Goal: Task Accomplishment & Management: Complete application form

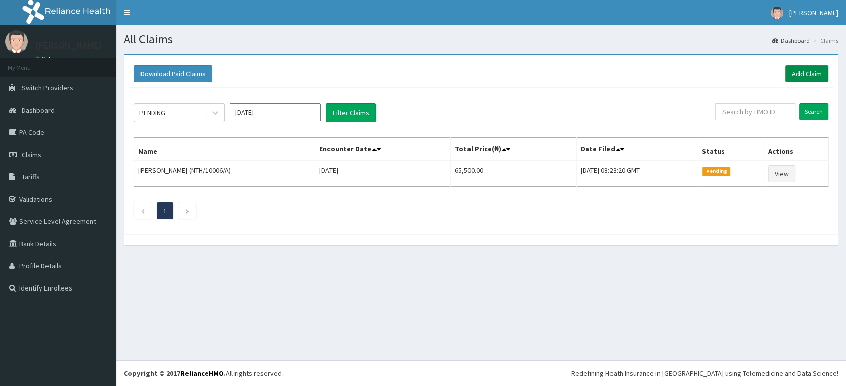
click at [810, 72] on link "Add Claim" at bounding box center [806, 73] width 43 height 17
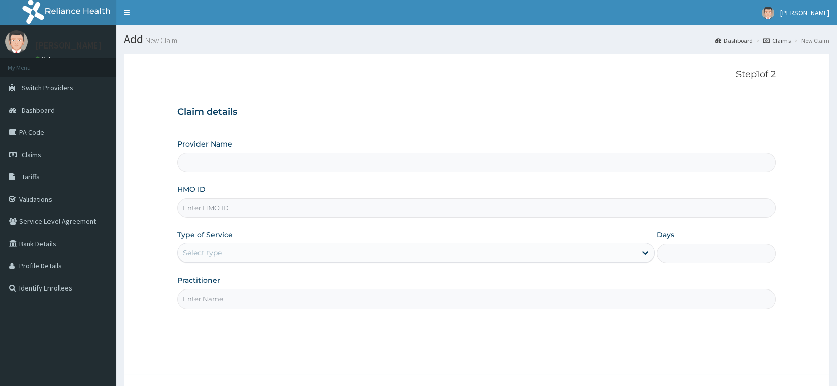
click at [237, 208] on input "HMO ID" at bounding box center [476, 208] width 599 height 20
type input "[GEOGRAPHIC_DATA] & Maternity Home"
type input "BTR/10958/A"
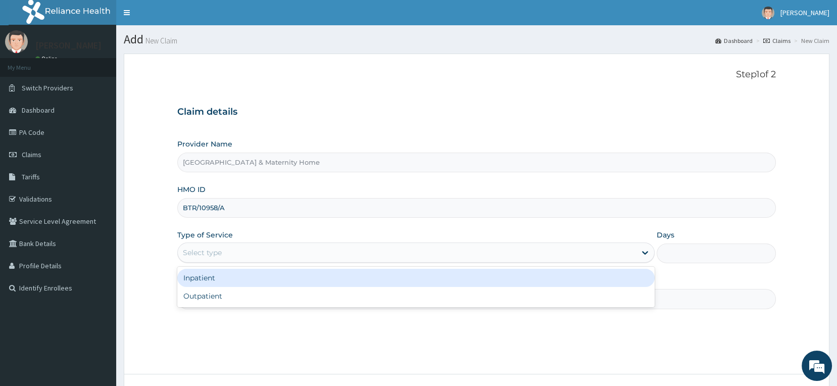
click at [261, 256] on div "Select type" at bounding box center [407, 253] width 458 height 16
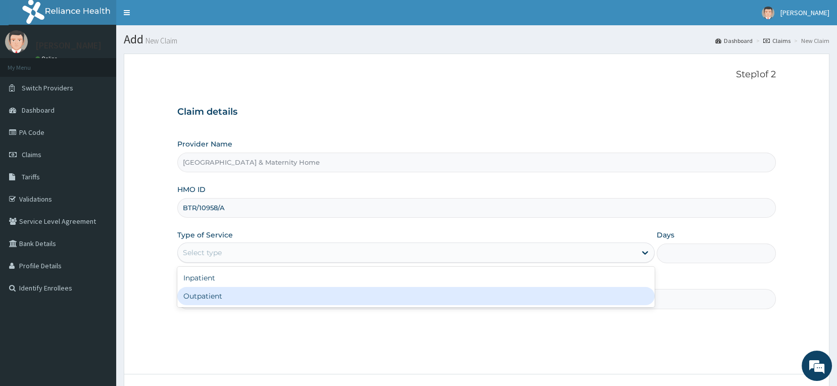
click at [255, 296] on div "Outpatient" at bounding box center [415, 296] width 477 height 18
type input "1"
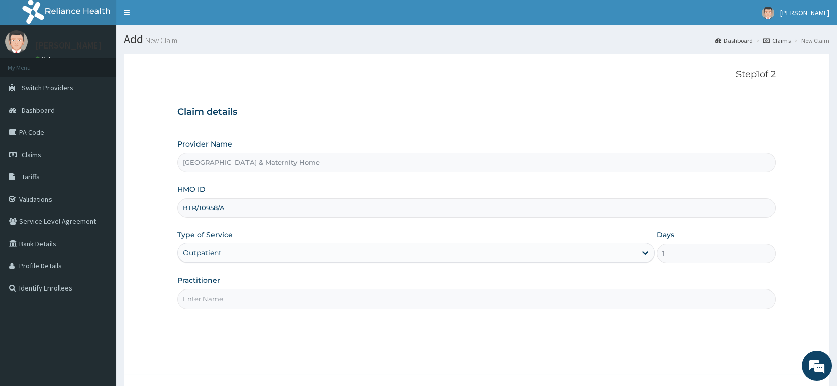
click at [257, 302] on input "Practitioner" at bounding box center [476, 299] width 599 height 20
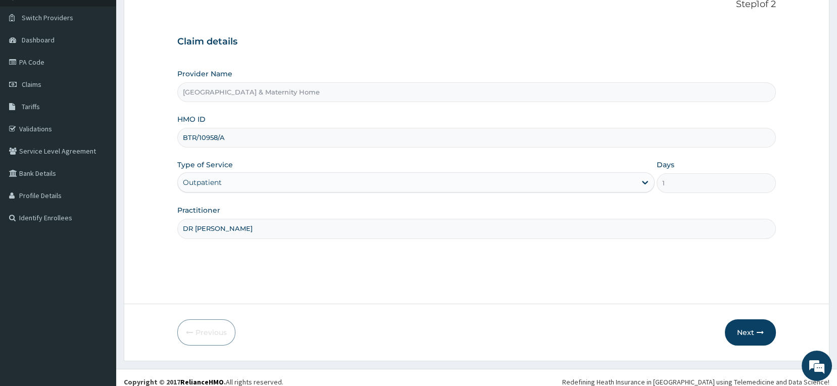
scroll to position [78, 0]
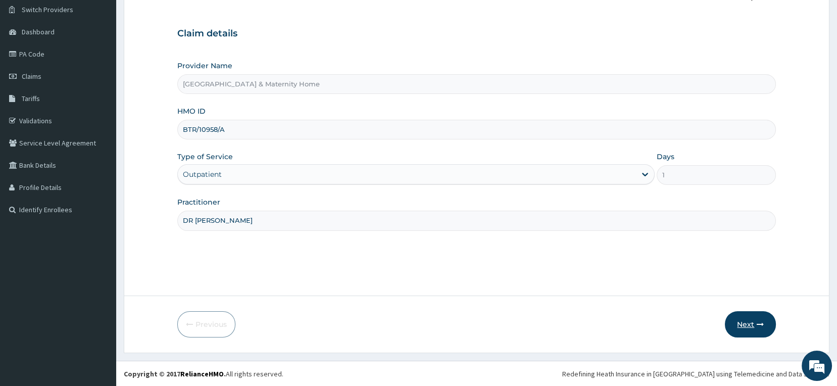
type input "DR [PERSON_NAME]"
click at [748, 325] on button "Next" at bounding box center [750, 324] width 51 height 26
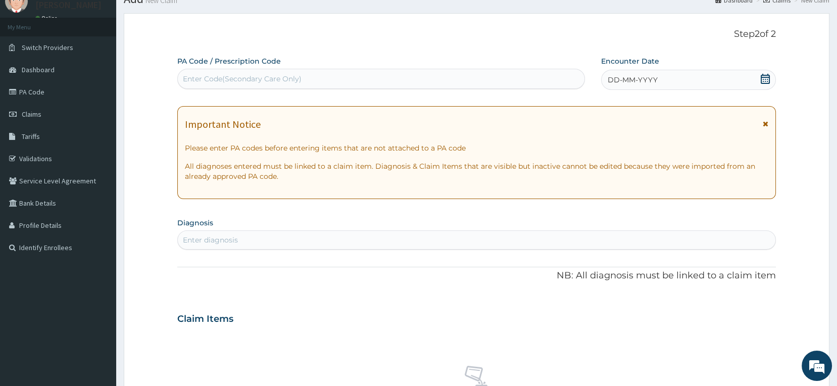
scroll to position [22, 0]
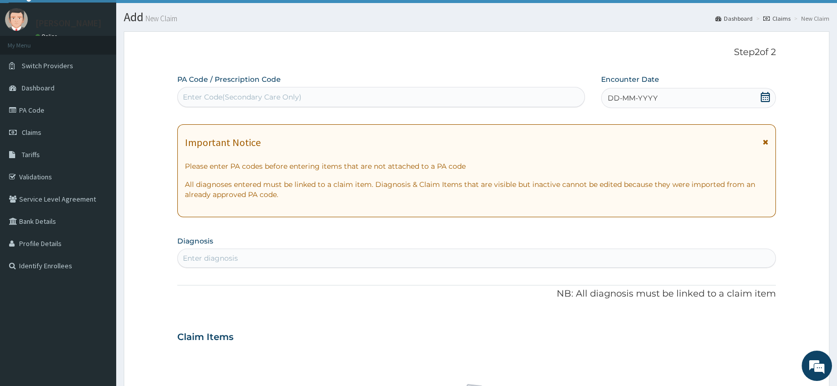
click at [765, 97] on icon at bounding box center [765, 97] width 9 height 10
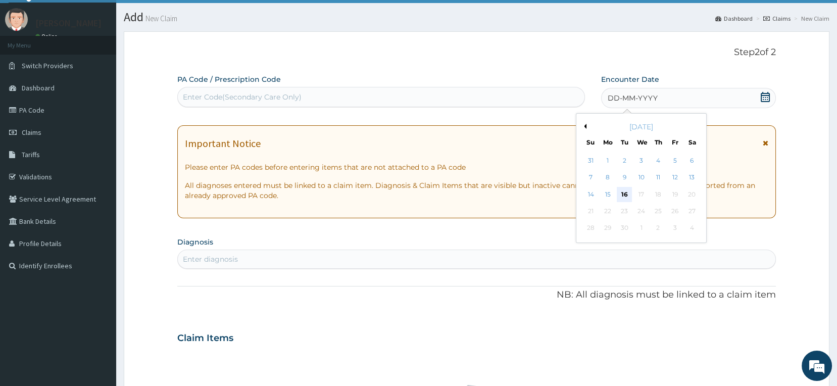
click at [623, 193] on div "16" at bounding box center [624, 194] width 15 height 15
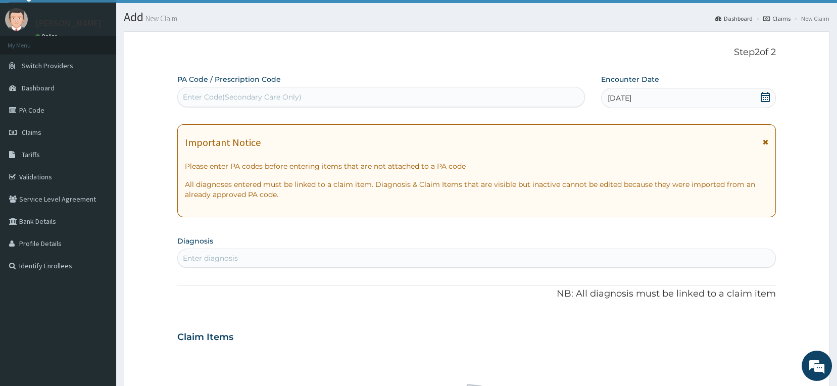
click at [335, 97] on div "Enter Code(Secondary Care Only)" at bounding box center [381, 97] width 407 height 16
paste input "PA/3D3206"
type input "PA/3D3206"
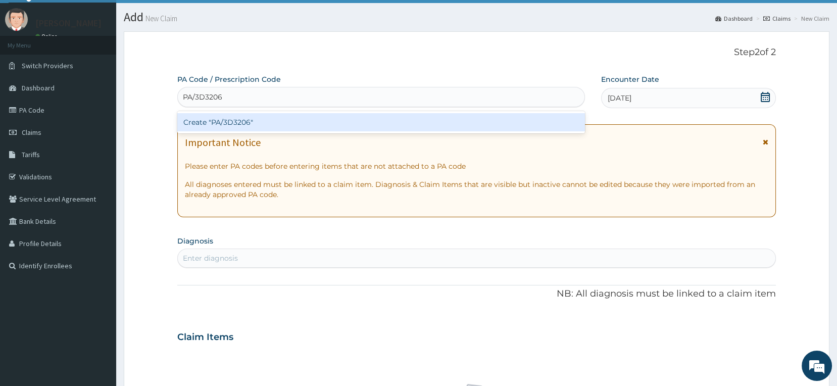
click at [221, 124] on div "Create "PA/3D3206"" at bounding box center [381, 122] width 408 height 18
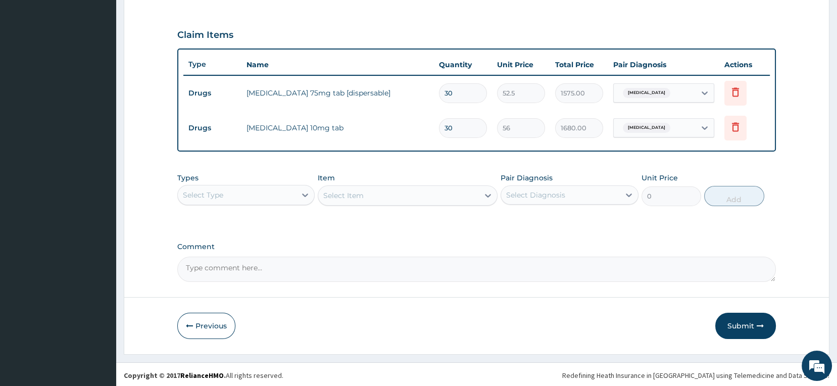
scroll to position [329, 0]
click at [248, 186] on div "Select Type" at bounding box center [237, 193] width 119 height 16
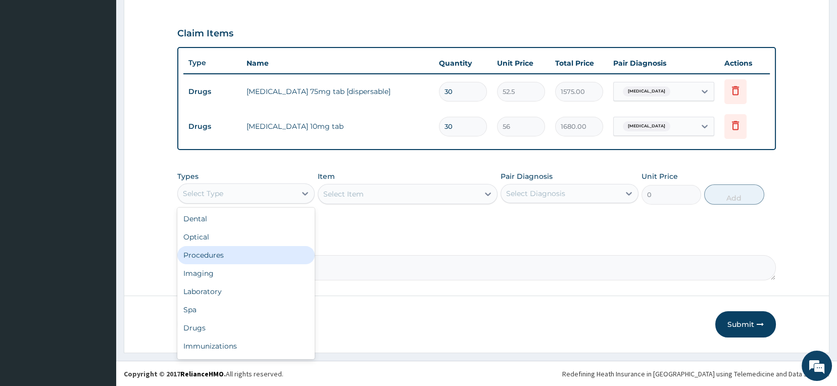
click at [219, 255] on div "Procedures" at bounding box center [246, 255] width 138 height 18
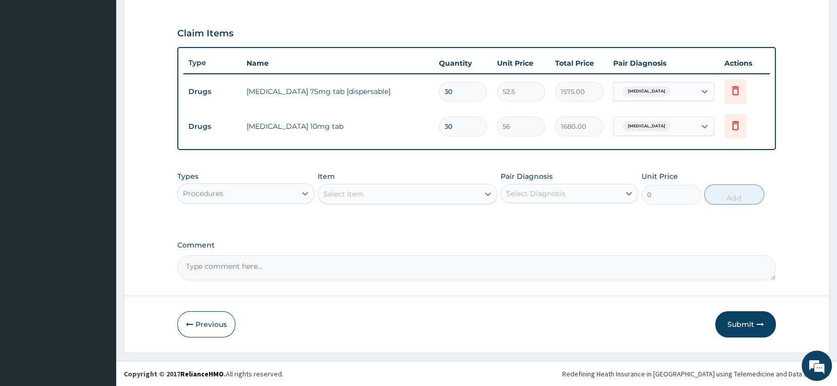
click at [412, 198] on div "Select Item" at bounding box center [398, 194] width 161 height 16
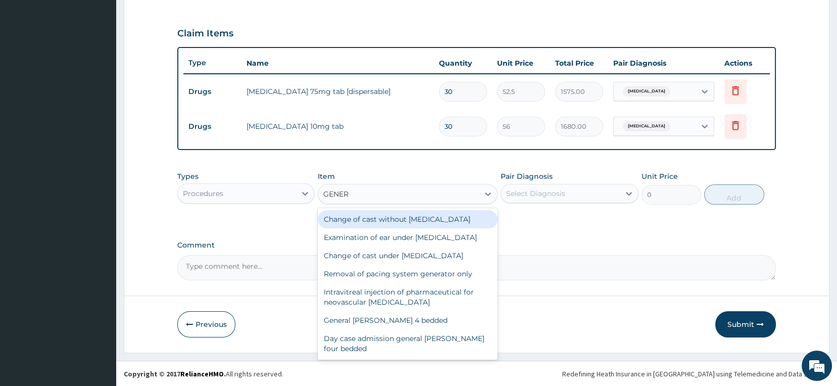
type input "GENERA"
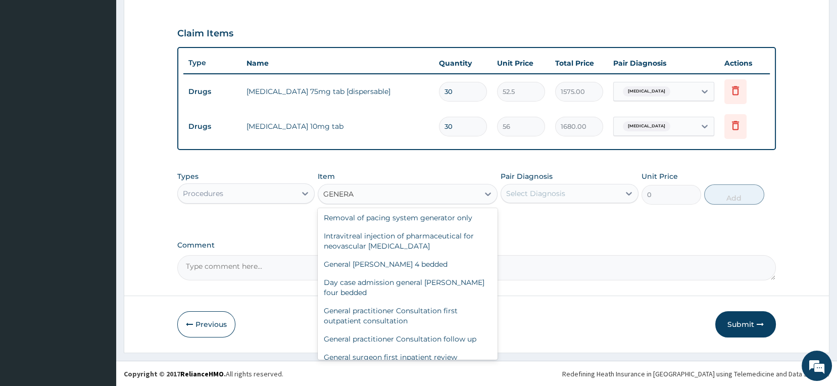
scroll to position [170, 0]
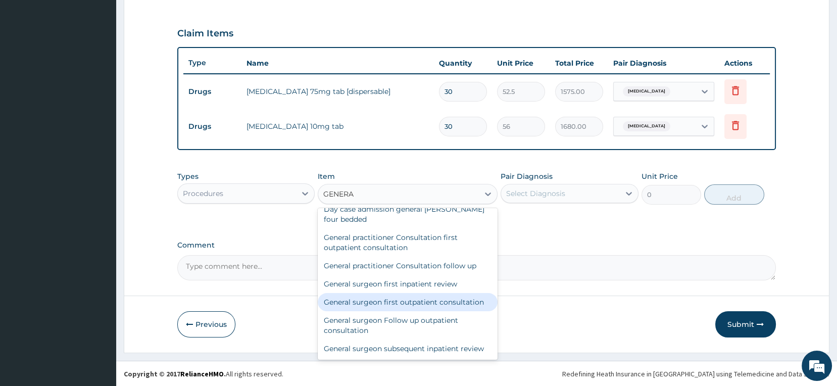
click at [376, 293] on div "General surgeon first outpatient consultation" at bounding box center [408, 302] width 180 height 18
type input "15000"
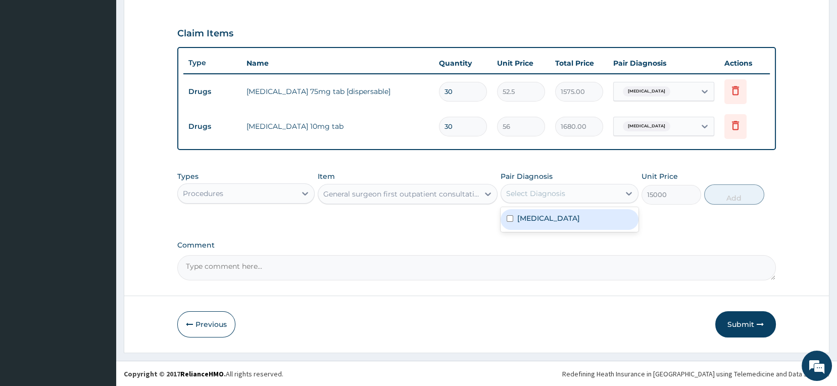
click at [534, 195] on div "Select Diagnosis" at bounding box center [535, 193] width 59 height 10
click at [410, 194] on div "General surgeon first outpatient consultation" at bounding box center [401, 194] width 157 height 10
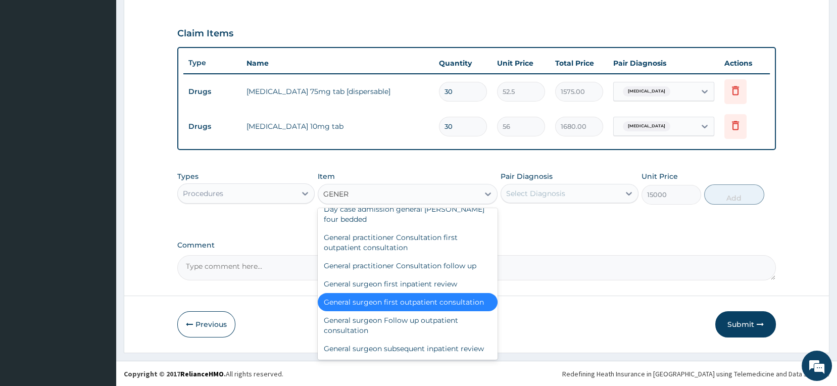
type input "GENERA"
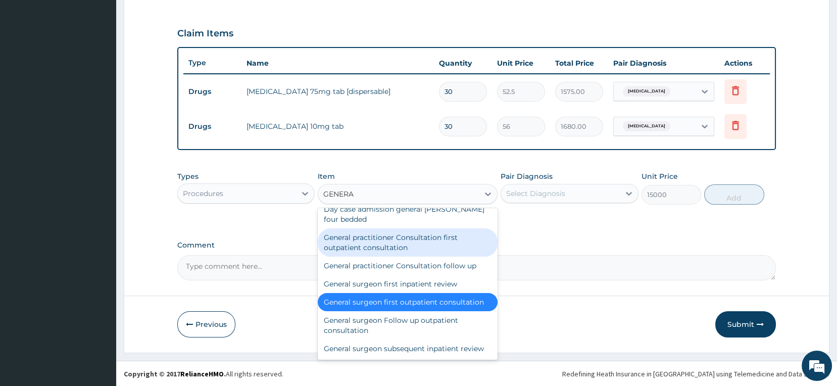
click at [412, 228] on div "General practitioner Consultation first outpatient consultation" at bounding box center [408, 242] width 180 height 28
type input "2500"
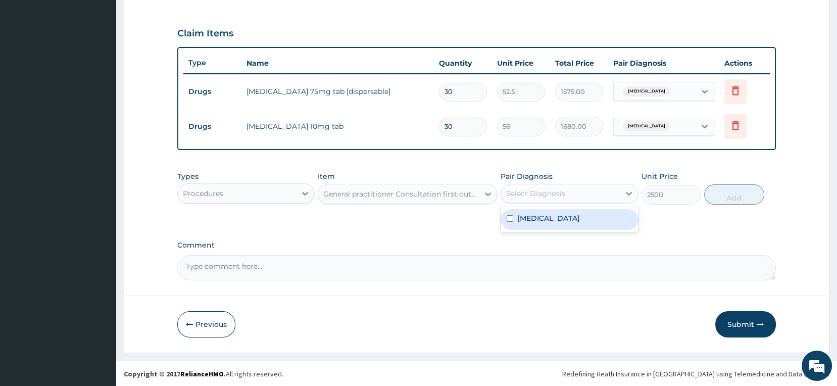
click at [536, 195] on div "Select Diagnosis" at bounding box center [535, 193] width 59 height 10
click at [526, 218] on label "[MEDICAL_DATA]" at bounding box center [548, 218] width 63 height 10
checkbox input "true"
click at [732, 196] on button "Add" at bounding box center [734, 194] width 60 height 20
type input "0"
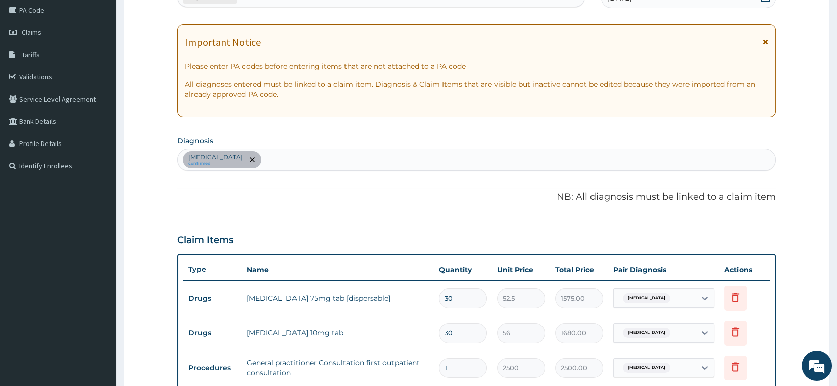
scroll to position [105, 0]
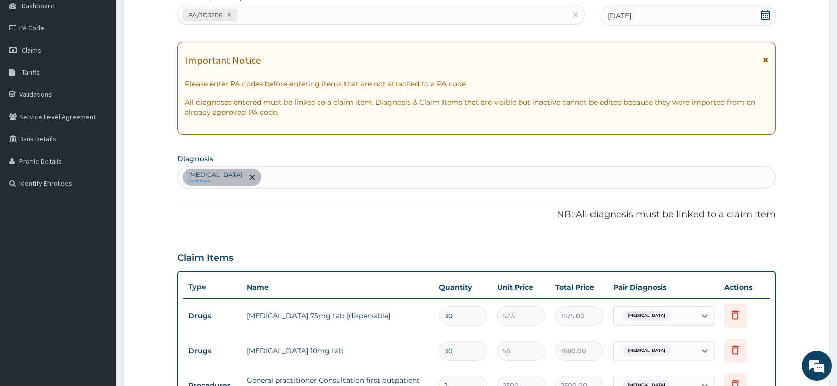
click at [319, 175] on div "[MEDICAL_DATA] confirmed" at bounding box center [477, 177] width 598 height 21
type input "[MEDICAL_DATA]"
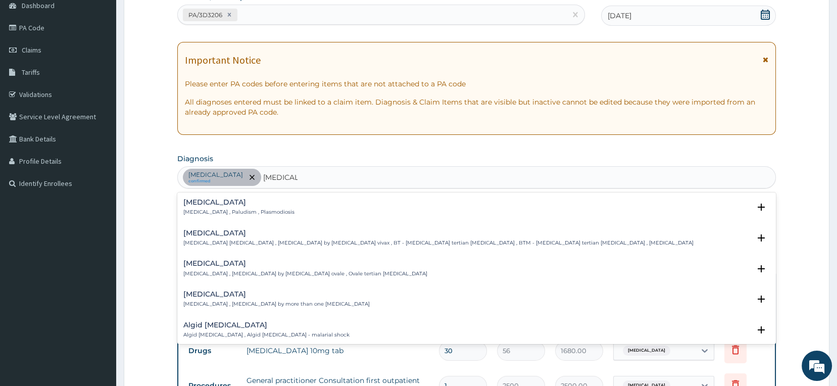
click at [208, 211] on p "[MEDICAL_DATA] , Paludism , Plasmodiosis" at bounding box center [238, 212] width 111 height 7
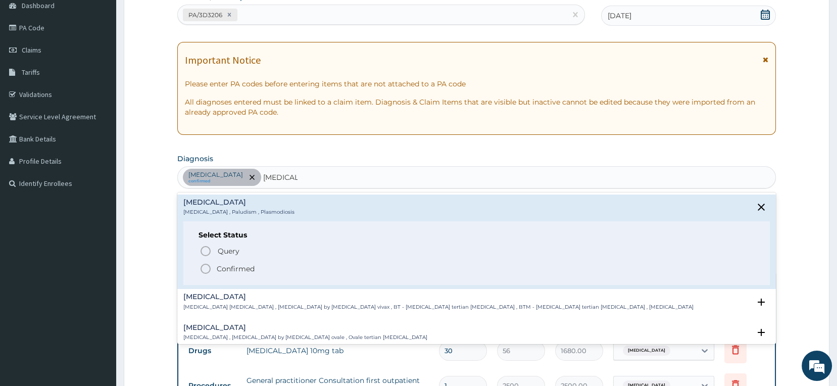
click at [206, 269] on icon "status option filled" at bounding box center [206, 269] width 12 height 12
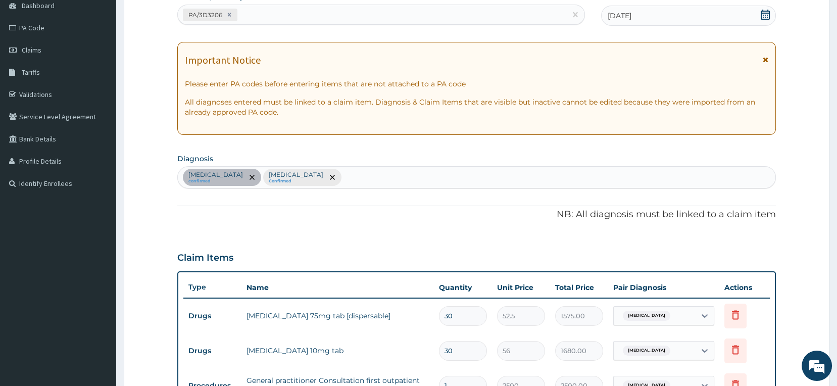
click at [386, 179] on div "[MEDICAL_DATA] confirmed [MEDICAL_DATA] Confirmed" at bounding box center [477, 177] width 598 height 21
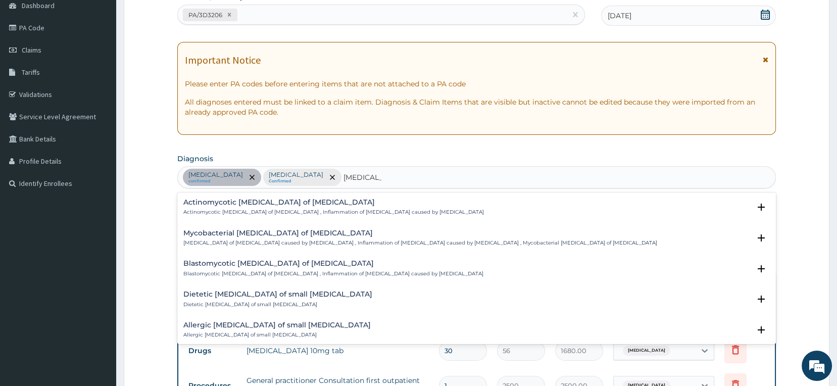
scroll to position [1392, 0]
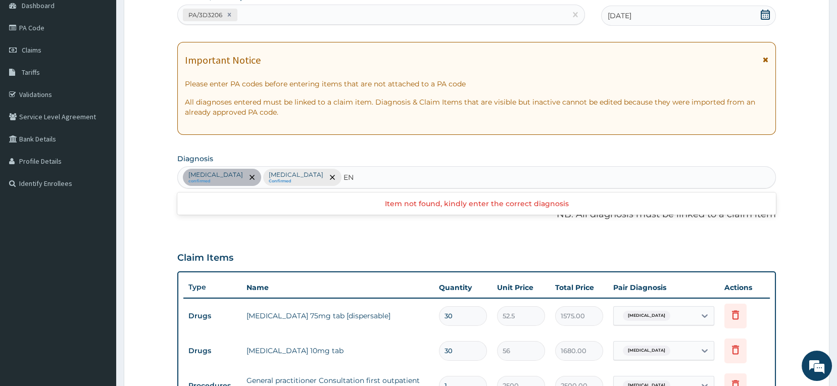
type input "E"
type input "SALMO"
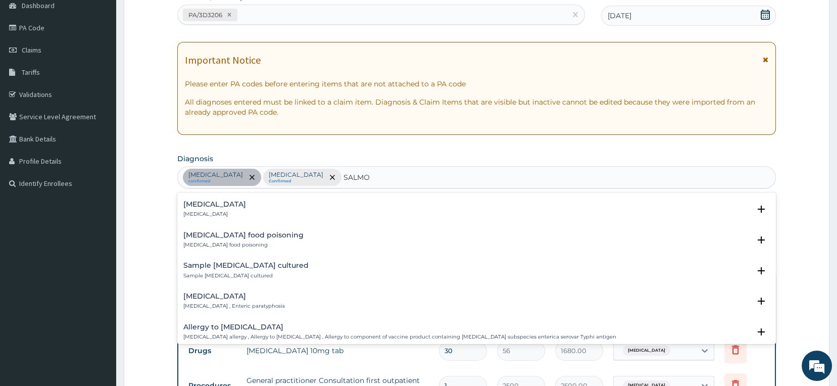
scroll to position [505, 0]
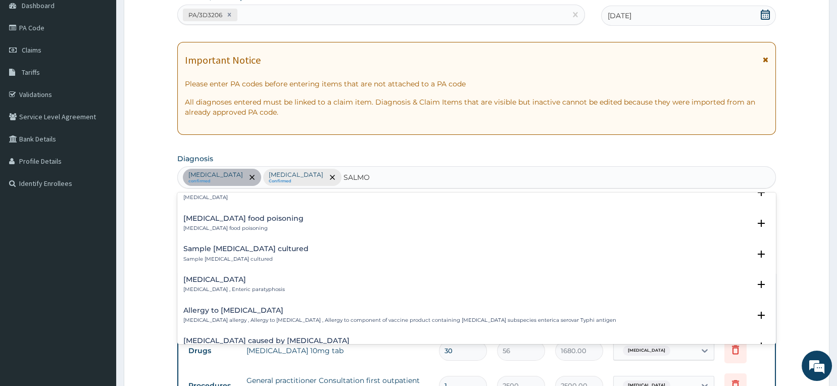
click at [245, 279] on h4 "[MEDICAL_DATA]" at bounding box center [234, 280] width 102 height 8
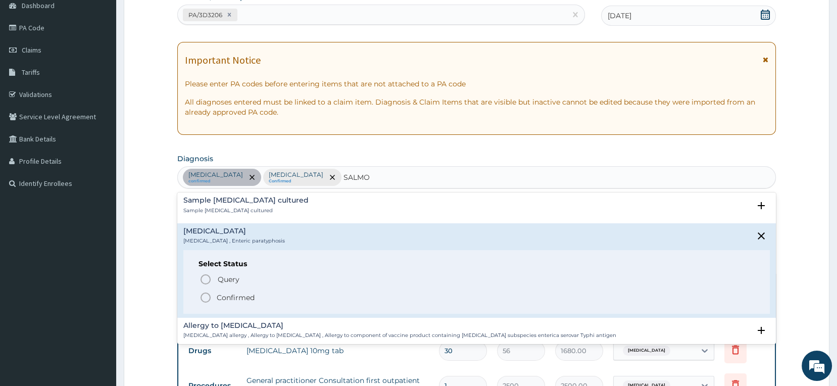
scroll to position [561, 0]
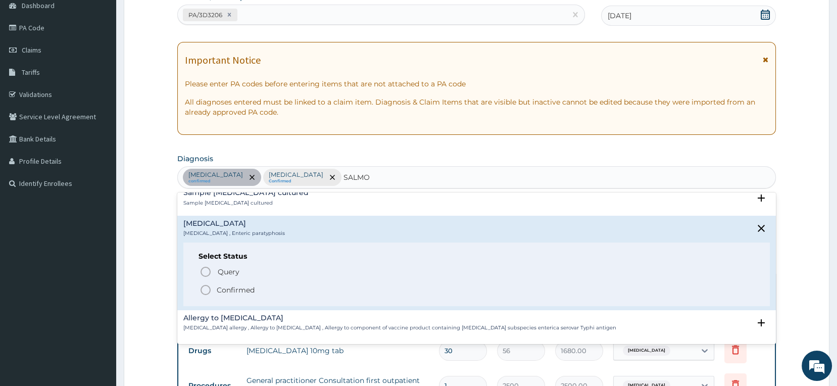
click at [203, 289] on icon "status option filled" at bounding box center [206, 290] width 12 height 12
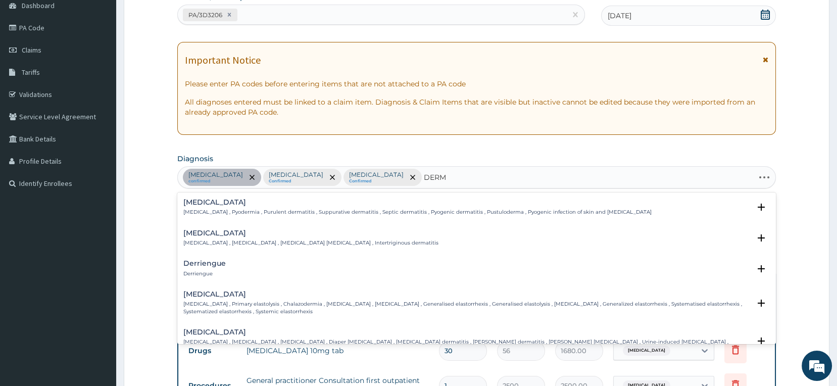
type input "DERMA"
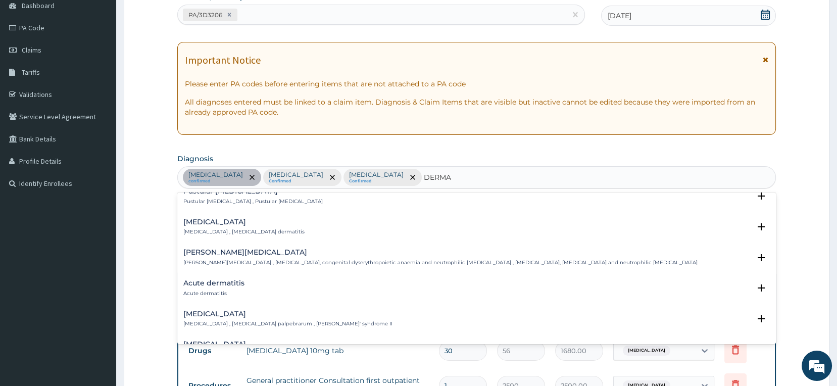
scroll to position [842, 0]
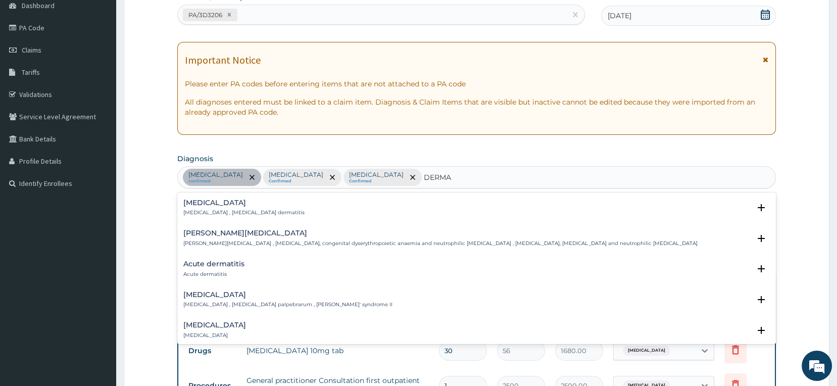
click at [211, 268] on h4 "Acute dermatitis" at bounding box center [213, 264] width 61 height 8
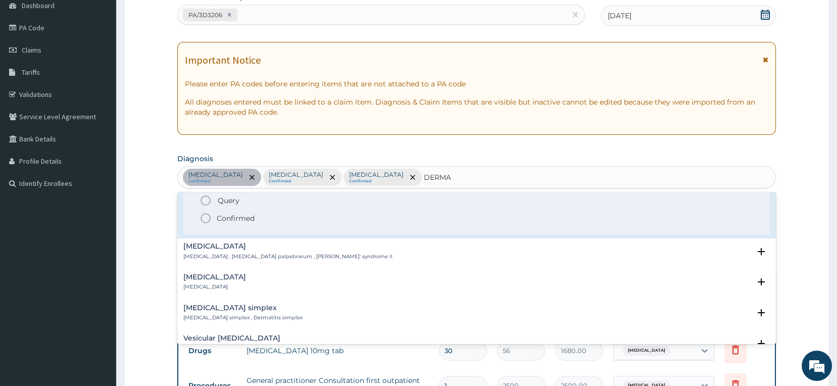
scroll to position [954, 0]
click at [206, 224] on icon "status option filled" at bounding box center [206, 218] width 12 height 12
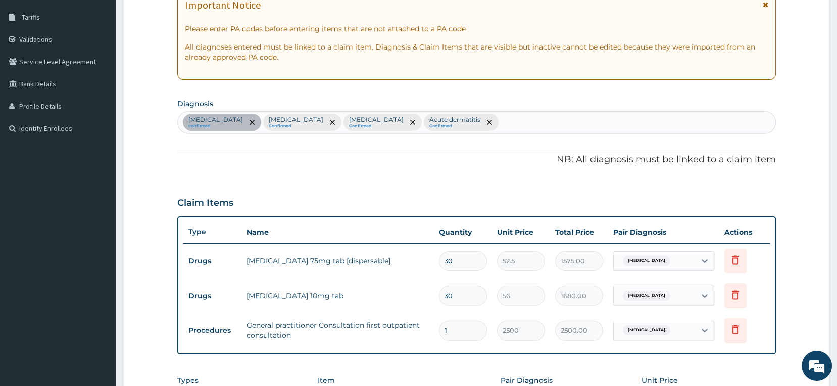
scroll to position [273, 0]
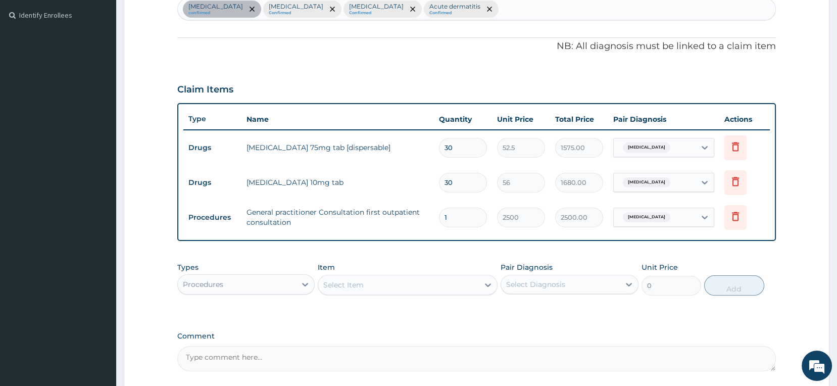
click at [256, 285] on div "Procedures" at bounding box center [237, 284] width 119 height 16
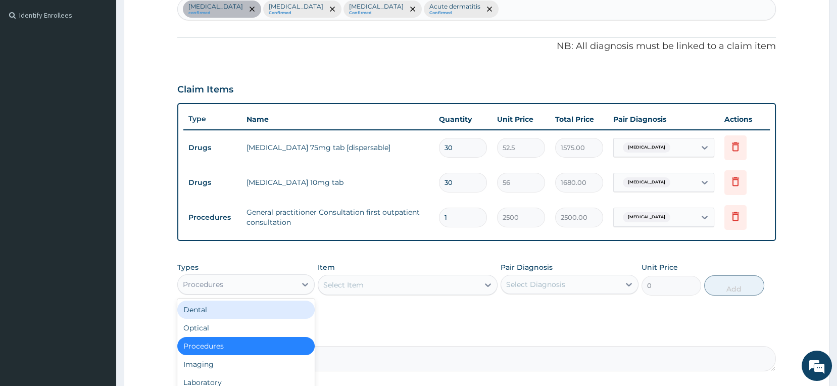
scroll to position [34, 0]
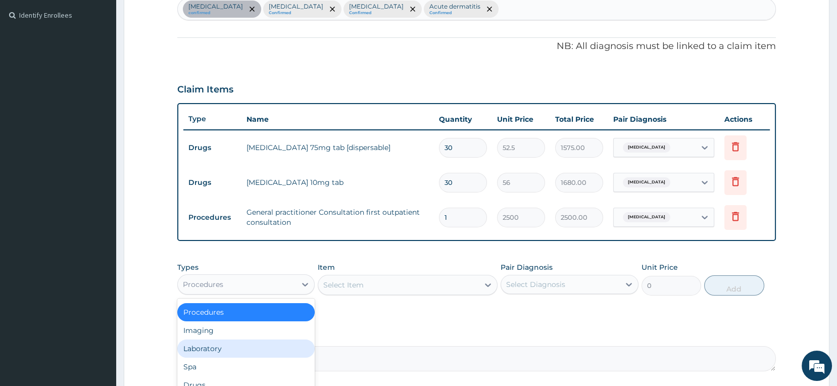
click at [210, 348] on div "Laboratory" at bounding box center [246, 349] width 138 height 18
click at [210, 348] on textarea "Comment" at bounding box center [476, 358] width 599 height 25
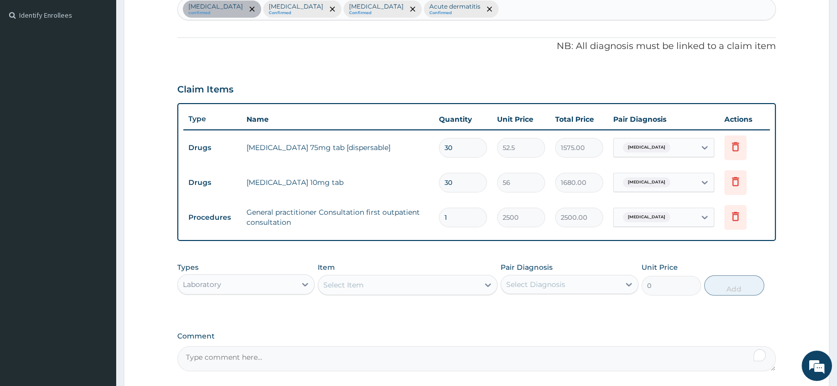
click at [399, 287] on div "Select Item" at bounding box center [398, 285] width 161 height 16
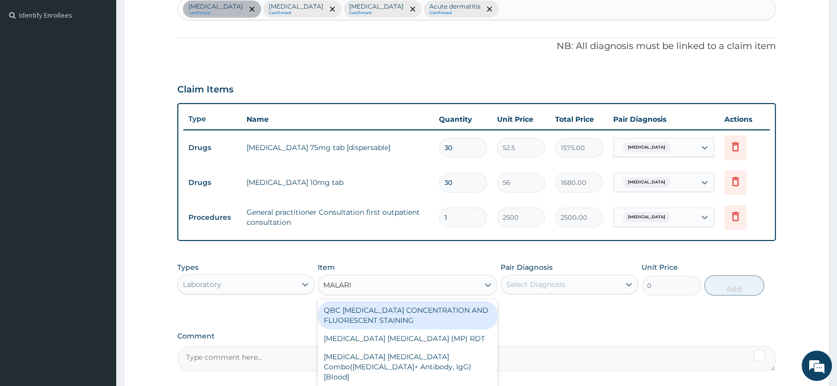
type input "[MEDICAL_DATA]"
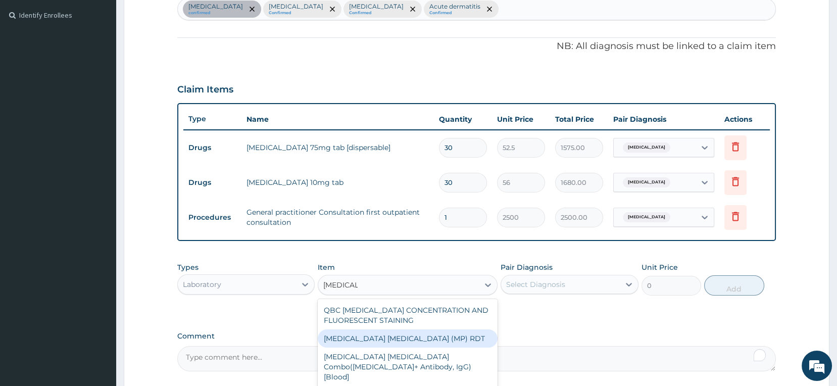
click at [399, 337] on div "[MEDICAL_DATA] [MEDICAL_DATA] (MP) RDT" at bounding box center [408, 338] width 180 height 18
type input "1500"
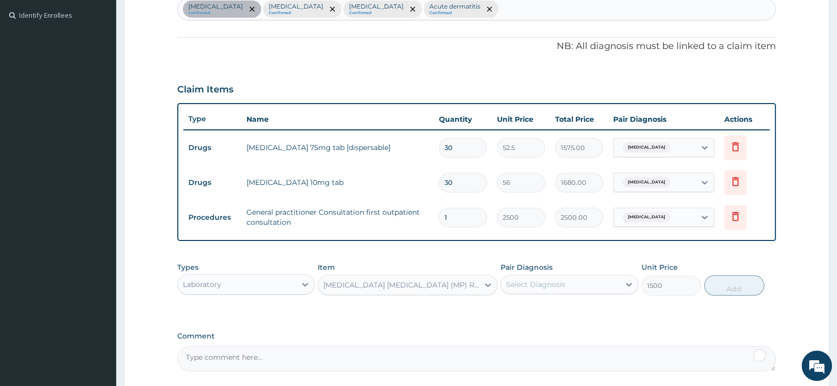
click at [548, 285] on div "Select Diagnosis" at bounding box center [535, 284] width 59 height 10
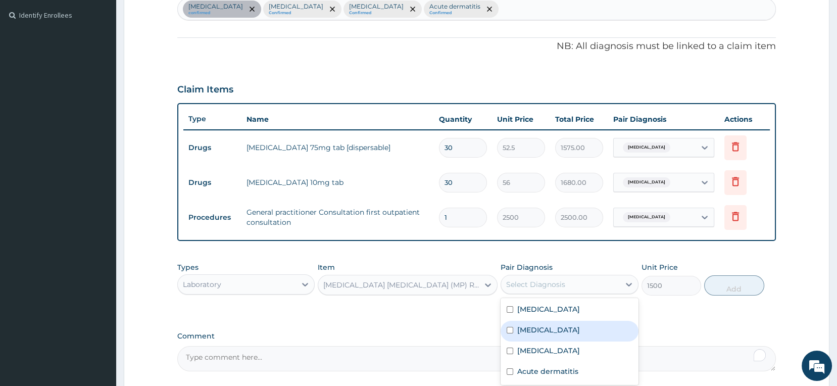
click at [525, 330] on label "[MEDICAL_DATA]" at bounding box center [548, 330] width 63 height 10
checkbox input "true"
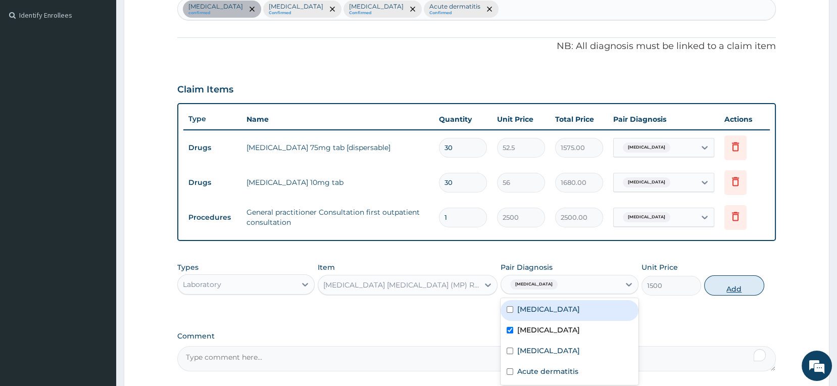
click at [729, 285] on button "Add" at bounding box center [734, 285] width 60 height 20
type input "0"
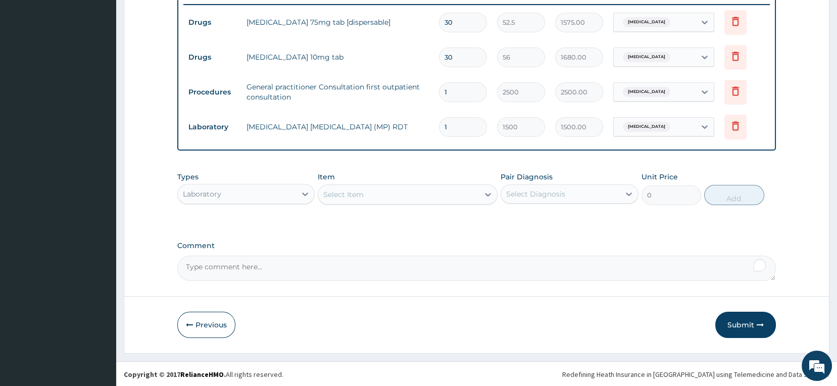
scroll to position [400, 0]
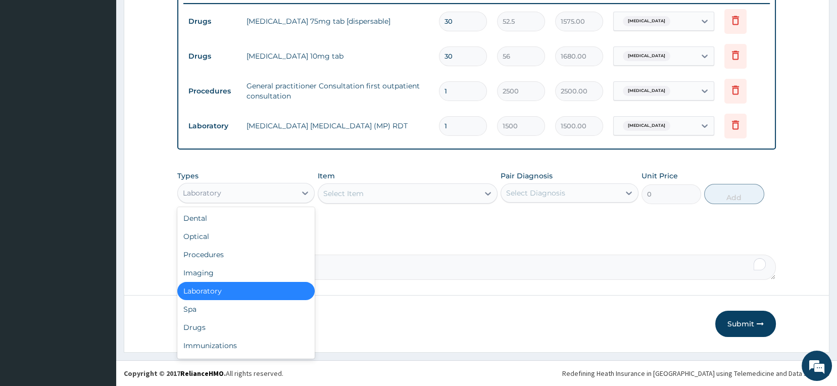
click at [260, 195] on div "Laboratory" at bounding box center [237, 193] width 119 height 16
click at [198, 330] on div "Drugs" at bounding box center [246, 327] width 138 height 18
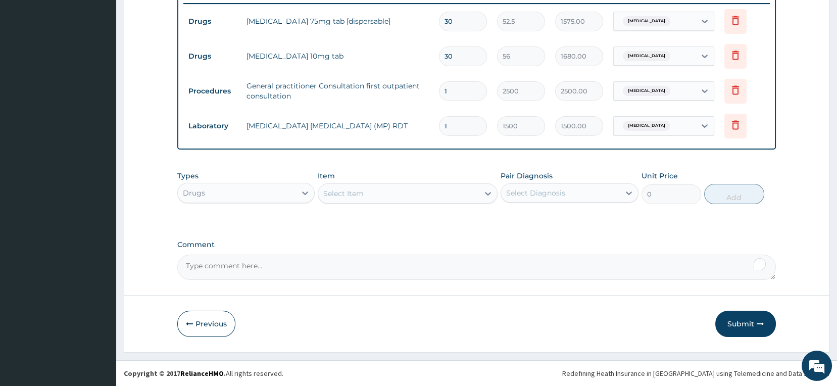
click at [404, 196] on div "Select Item" at bounding box center [398, 193] width 161 height 16
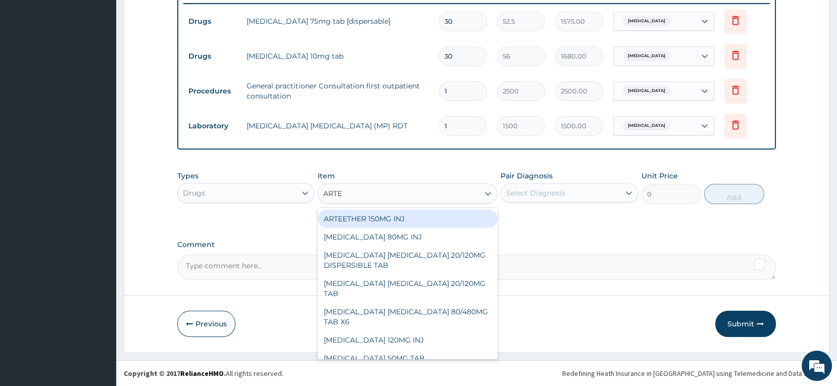
type input "ARTEM"
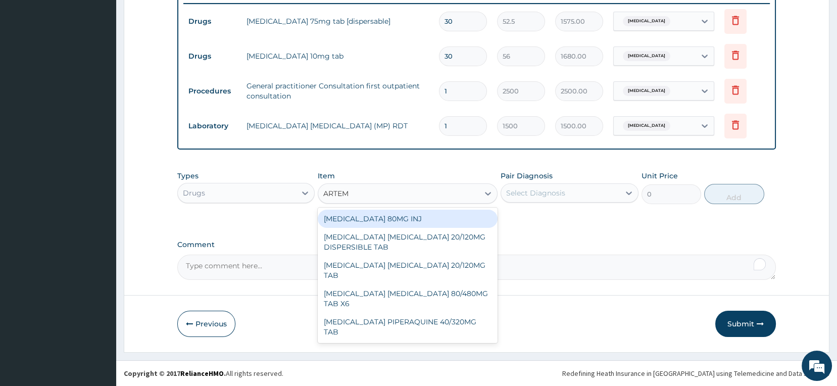
click at [385, 221] on div "[MEDICAL_DATA] 80MG INJ" at bounding box center [408, 219] width 180 height 18
type input "1400"
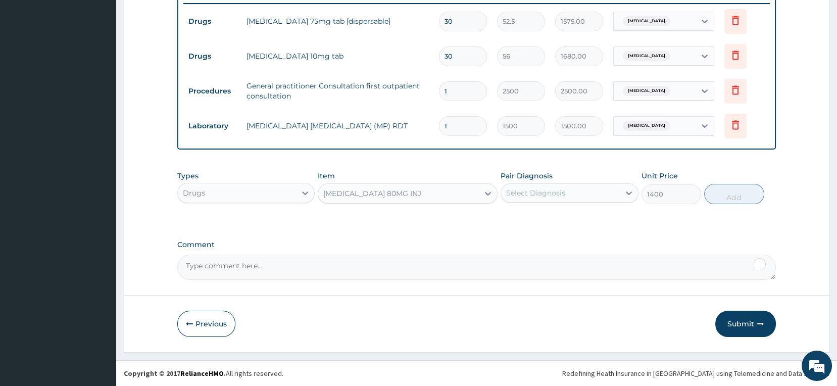
click at [549, 193] on div "Select Diagnosis" at bounding box center [535, 193] width 59 height 10
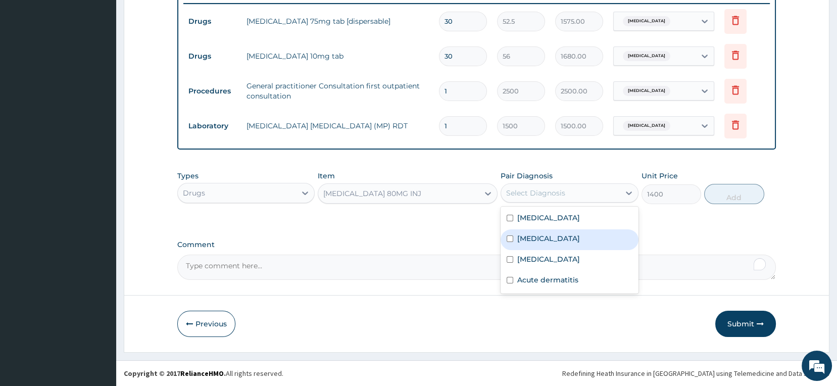
click at [527, 239] on label "[MEDICAL_DATA]" at bounding box center [548, 238] width 63 height 10
checkbox input "true"
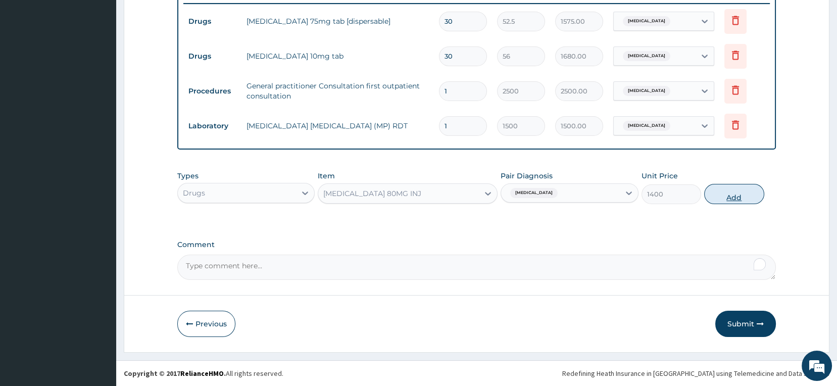
click at [732, 198] on button "Add" at bounding box center [734, 194] width 60 height 20
type input "0"
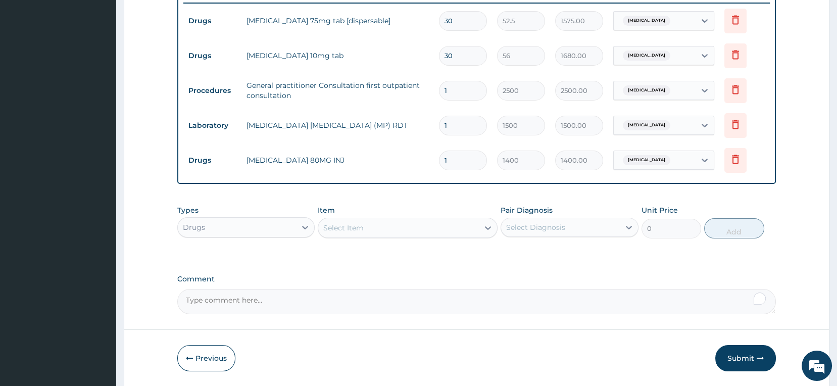
type input "0.00"
type input "6"
type input "8400.00"
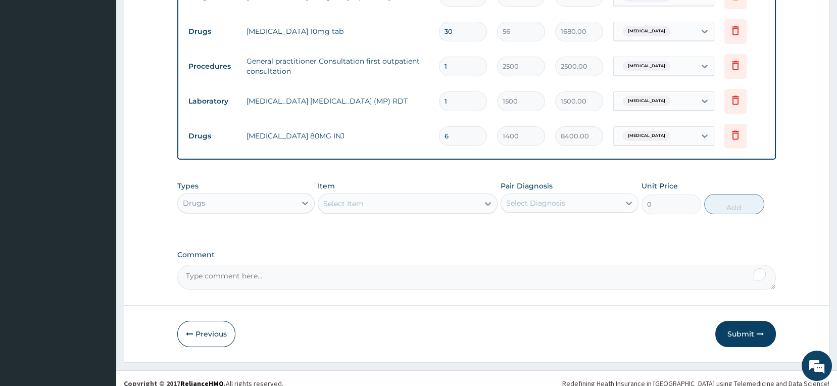
scroll to position [435, 0]
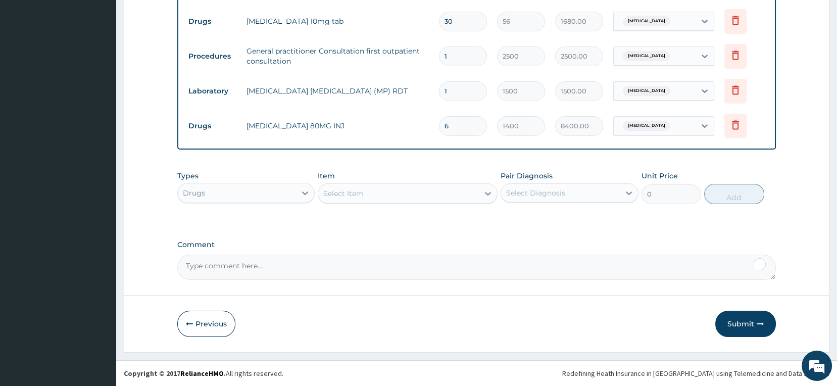
type input "6"
click at [349, 198] on div "Select Item" at bounding box center [343, 193] width 40 height 10
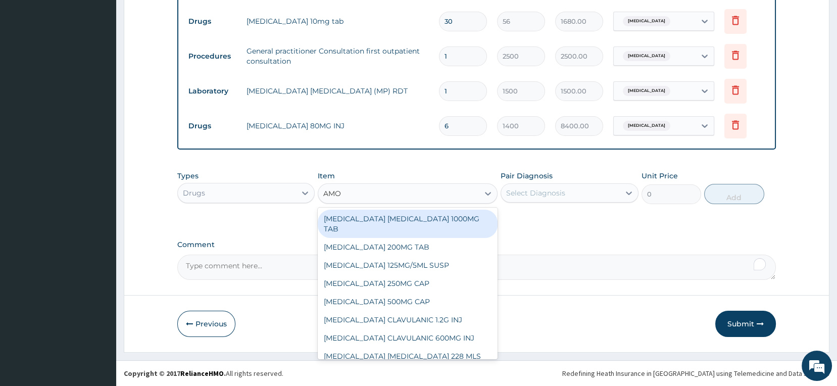
type input "AMOX"
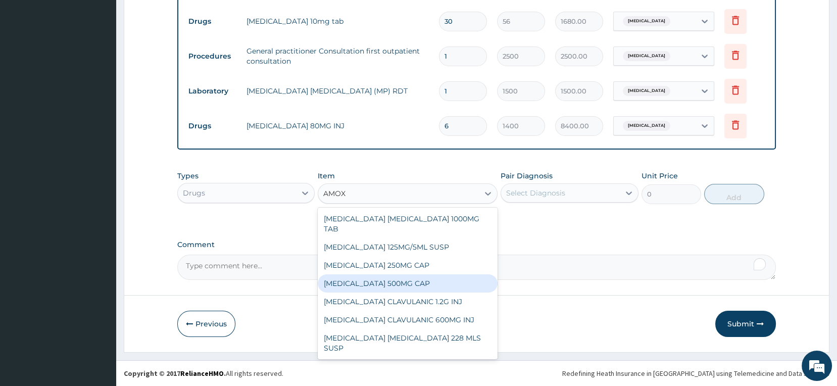
click at [367, 282] on div "[MEDICAL_DATA] 500MG CAP" at bounding box center [408, 283] width 180 height 18
type input "35"
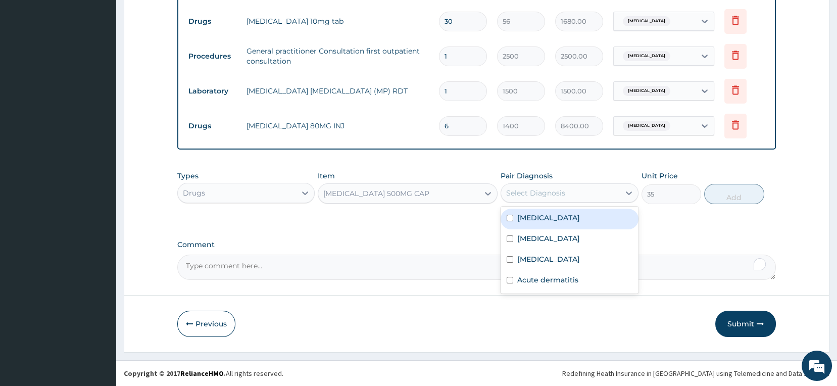
click at [521, 191] on div "Select Diagnosis" at bounding box center [535, 193] width 59 height 10
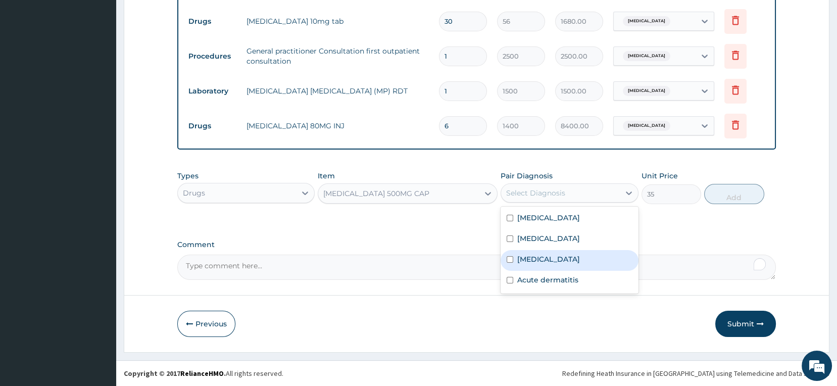
click at [531, 257] on label "[MEDICAL_DATA]" at bounding box center [548, 259] width 63 height 10
click at [508, 258] on input "checkbox" at bounding box center [510, 259] width 7 height 7
checkbox input "true"
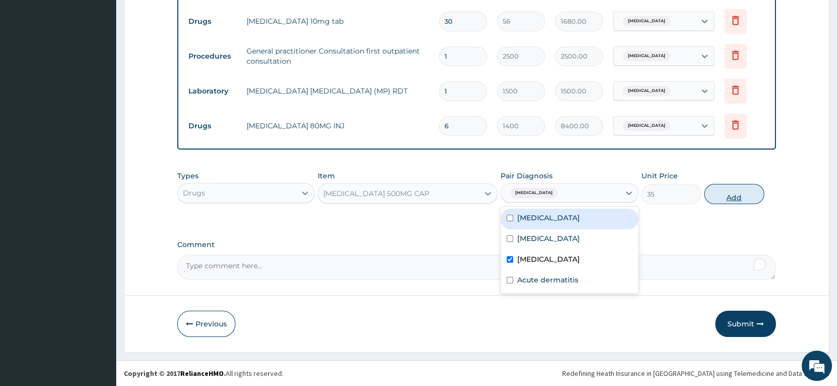
click at [734, 194] on button "Add" at bounding box center [734, 194] width 60 height 20
type input "0"
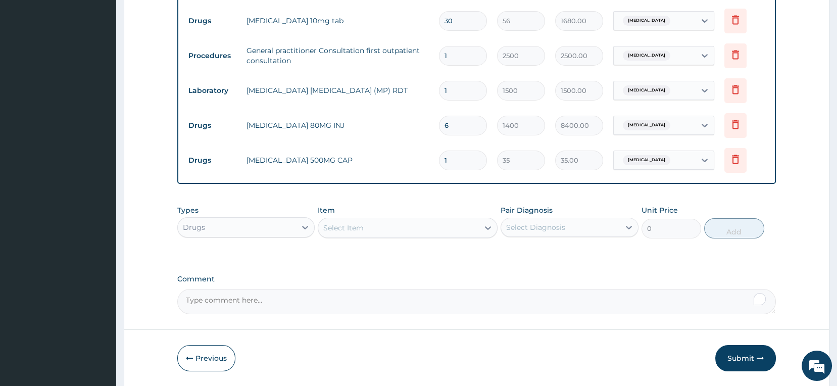
type input "15"
type input "525.00"
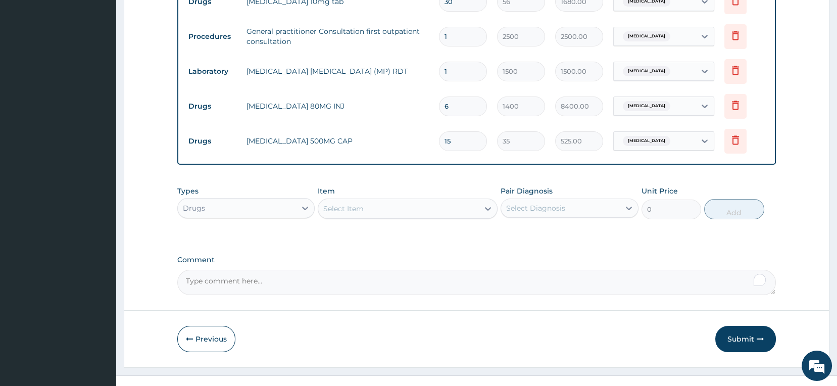
scroll to position [470, 0]
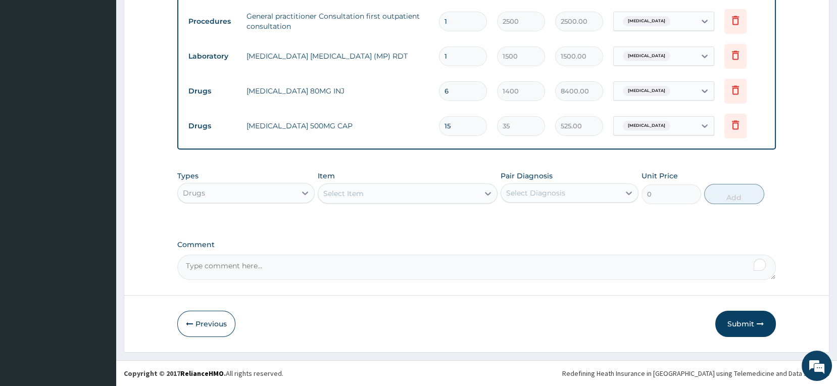
type input "15"
click at [374, 198] on div "Select Item" at bounding box center [398, 193] width 161 height 16
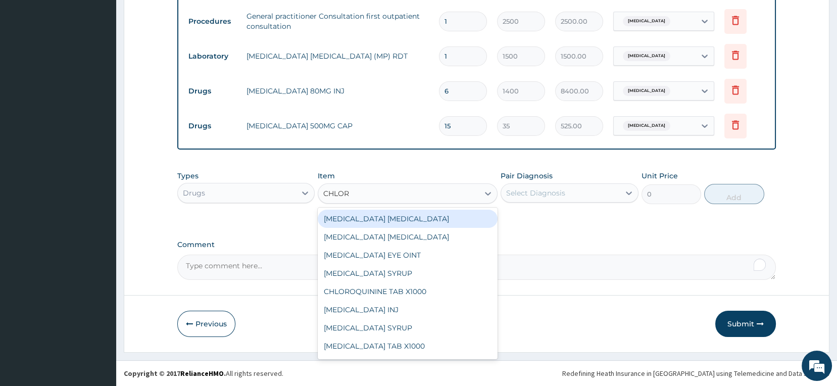
type input "CHLORP"
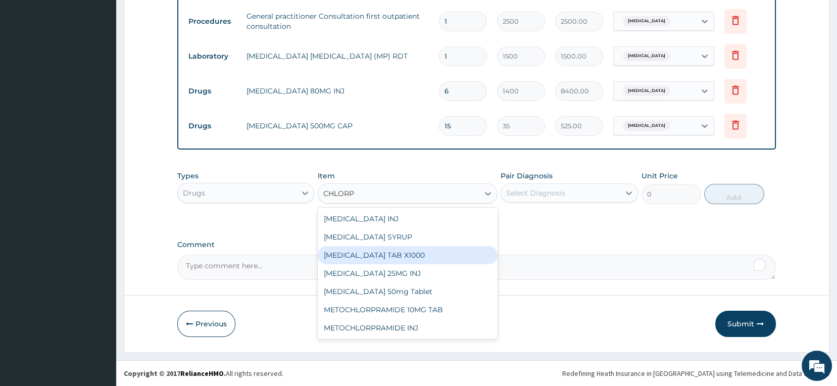
click at [405, 254] on div "[MEDICAL_DATA] TAB X1000" at bounding box center [408, 255] width 180 height 18
type input "52.5"
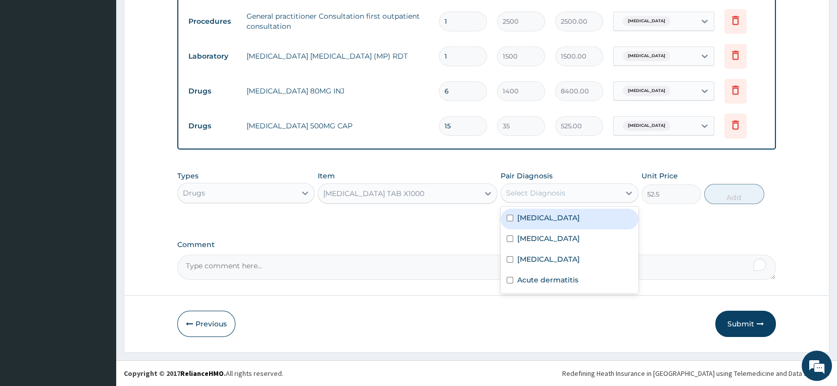
click at [560, 197] on div "Select Diagnosis" at bounding box center [535, 193] width 59 height 10
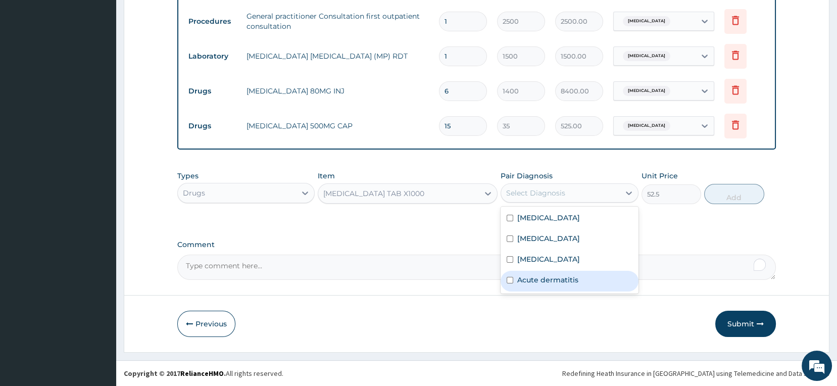
click at [538, 279] on label "Acute dermatitis" at bounding box center [547, 280] width 61 height 10
checkbox input "true"
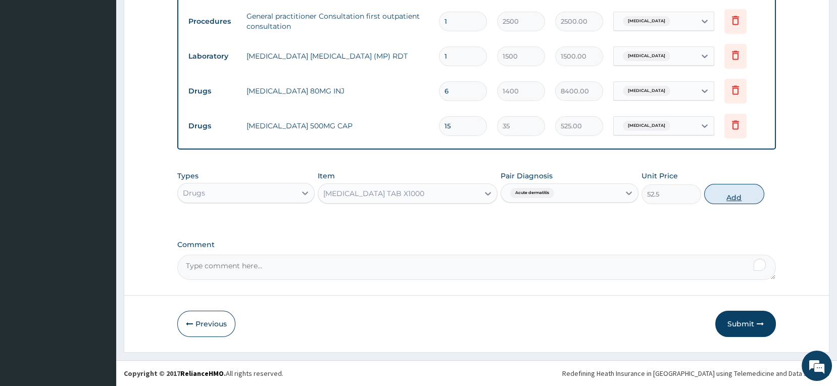
click at [732, 194] on button "Add" at bounding box center [734, 194] width 60 height 20
type input "0"
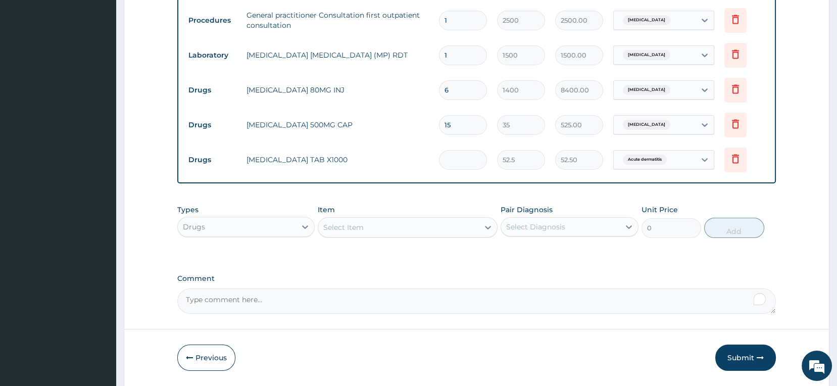
type input "0.00"
type input "5"
type input "262.50"
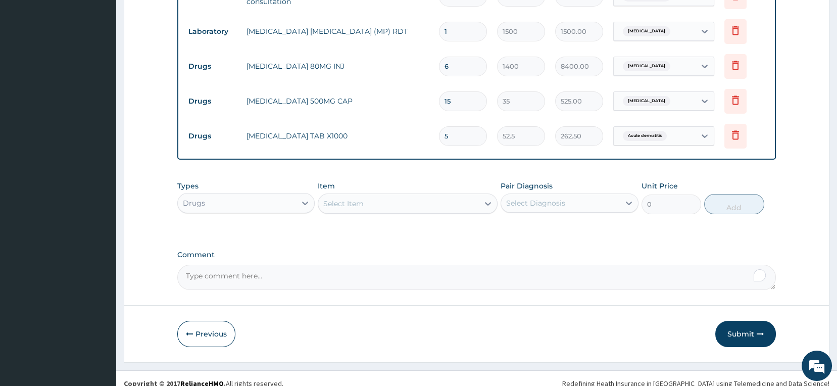
scroll to position [505, 0]
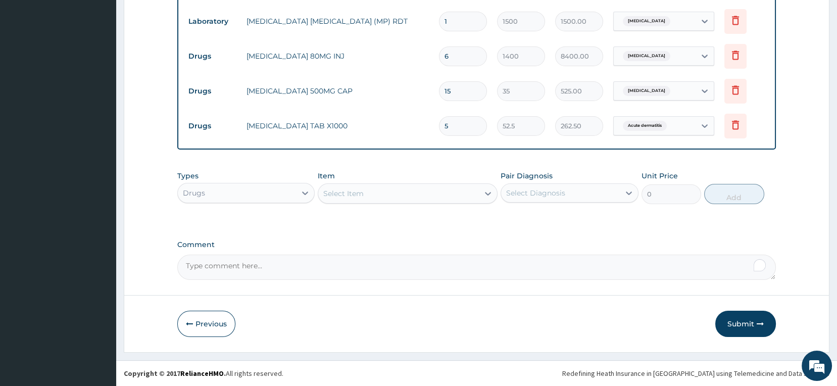
type input "5"
click at [378, 199] on div "Select Item" at bounding box center [398, 193] width 161 height 16
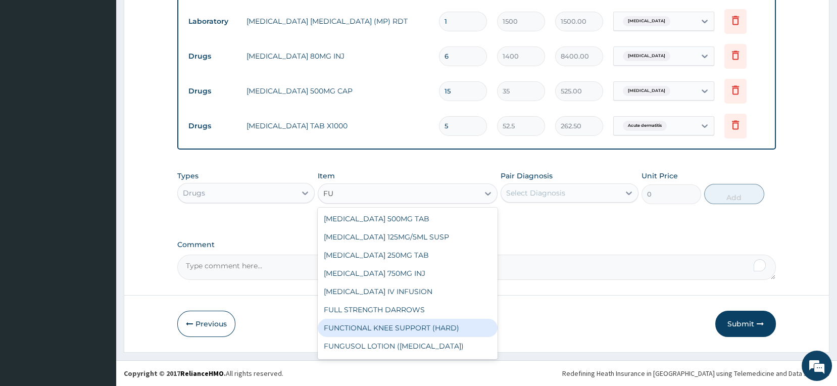
type input "F"
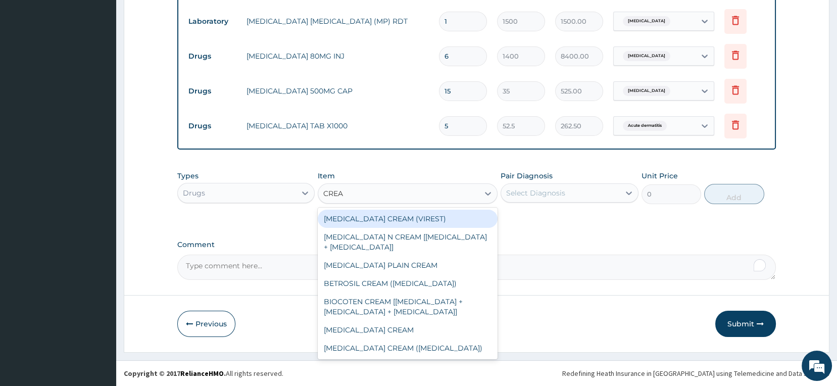
type input "CREAM"
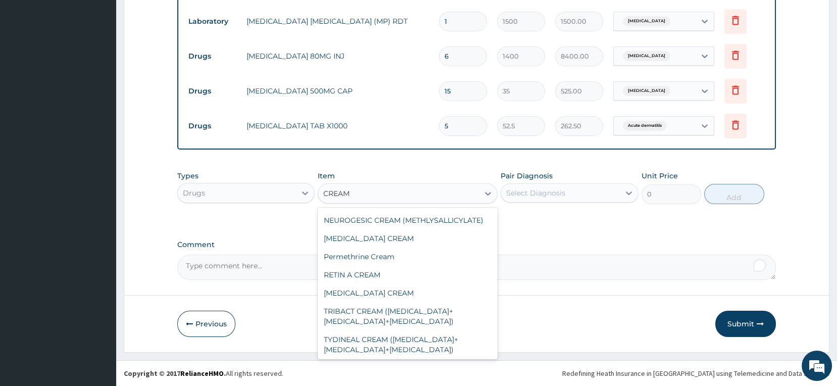
scroll to position [311, 0]
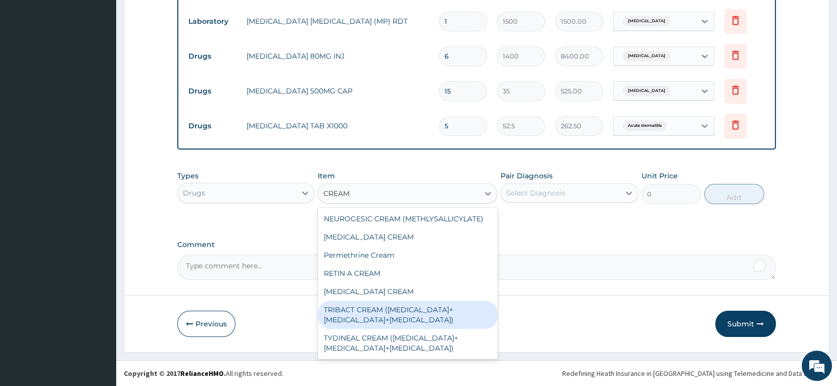
click at [359, 304] on div "TRIBACT CREAM ([MEDICAL_DATA]+[MEDICAL_DATA]+[MEDICAL_DATA])" at bounding box center [408, 315] width 180 height 28
type input "525"
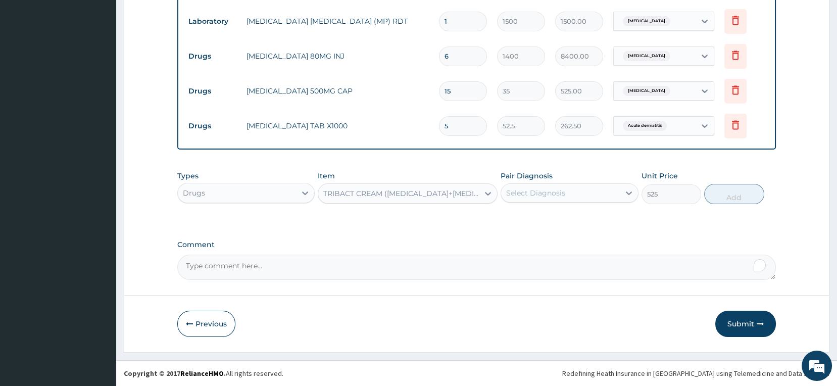
click at [554, 198] on div "Select Diagnosis" at bounding box center [535, 193] width 59 height 10
click at [559, 195] on div "Select Diagnosis" at bounding box center [535, 193] width 59 height 10
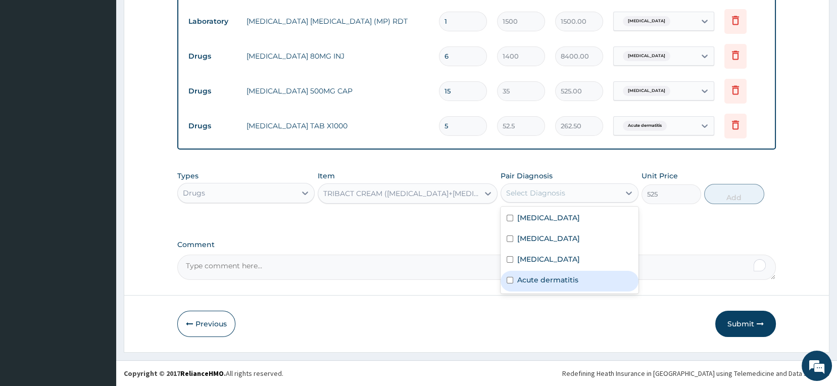
click at [540, 281] on label "Acute dermatitis" at bounding box center [547, 280] width 61 height 10
checkbox input "true"
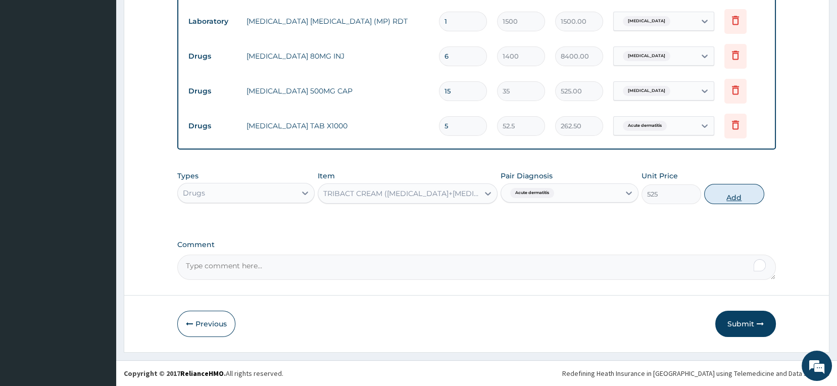
click at [734, 200] on button "Add" at bounding box center [734, 194] width 60 height 20
type input "0"
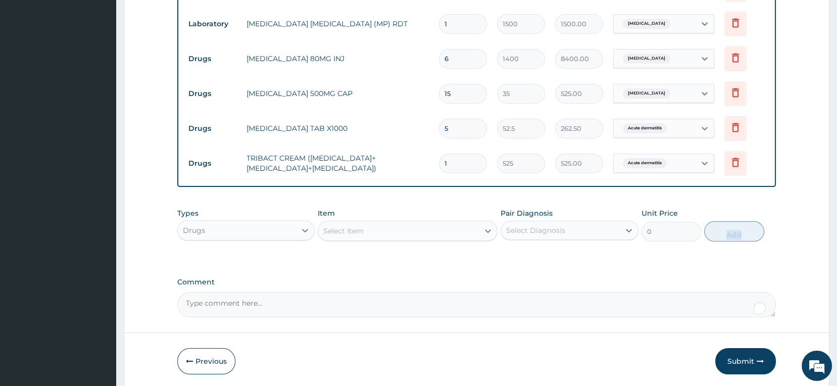
scroll to position [505, 0]
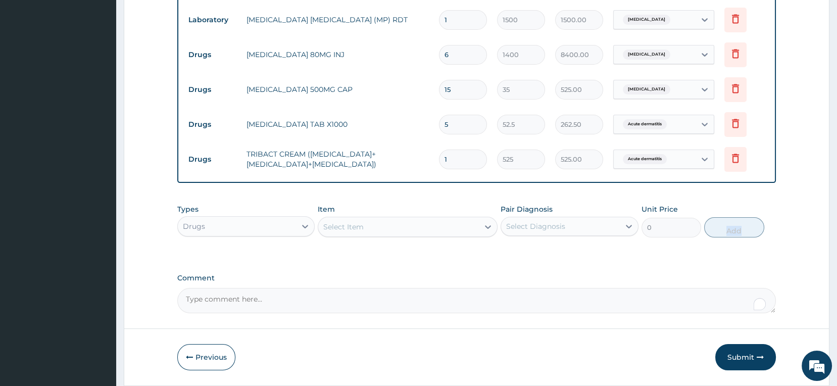
click at [396, 235] on div "Select Item" at bounding box center [398, 227] width 161 height 16
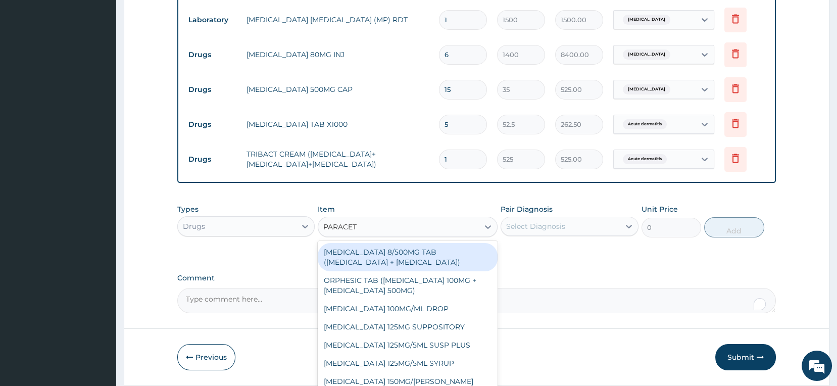
type input "PARACETA"
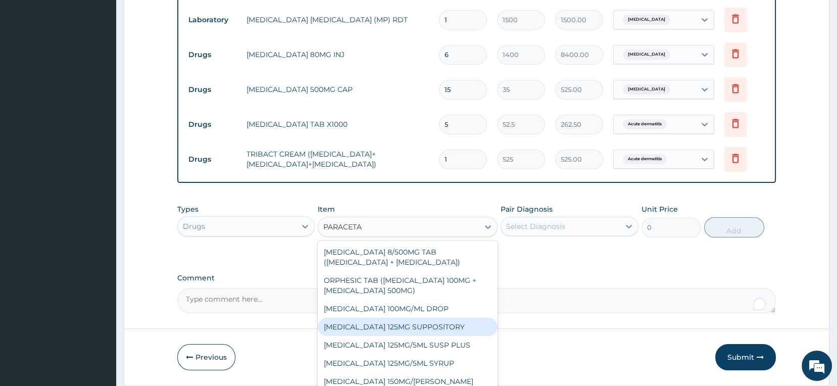
scroll to position [54, 0]
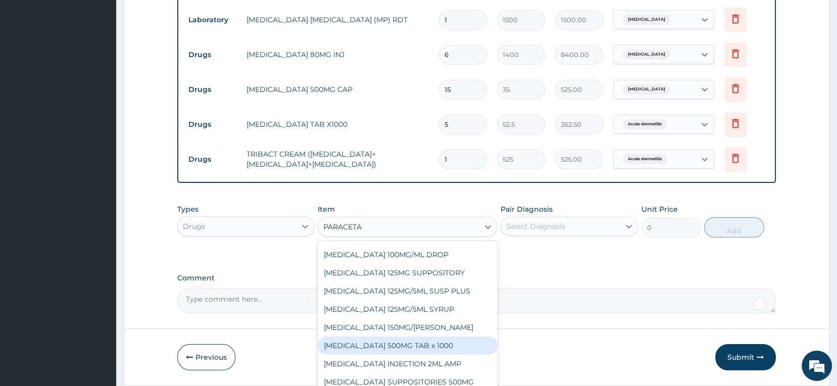
click at [411, 354] on div "[MEDICAL_DATA] 500MG TAB x 1000" at bounding box center [408, 346] width 180 height 18
type input "11.025"
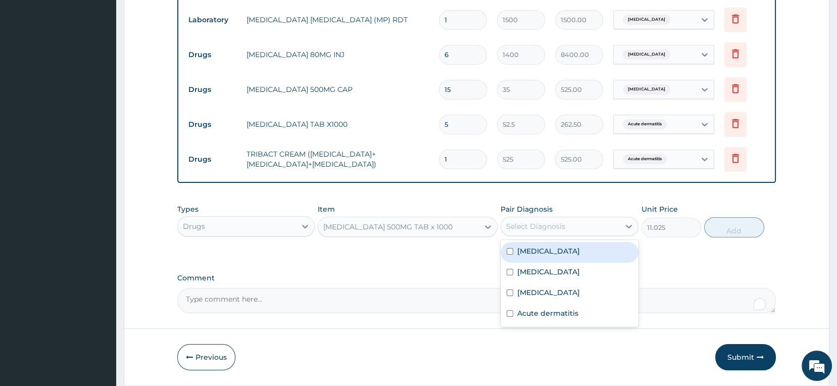
click at [550, 230] on div "Select Diagnosis" at bounding box center [535, 226] width 59 height 10
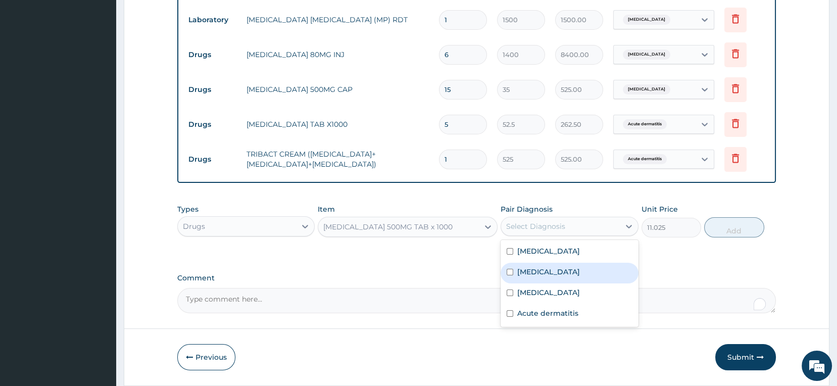
click at [524, 277] on label "[MEDICAL_DATA]" at bounding box center [548, 272] width 63 height 10
checkbox input "true"
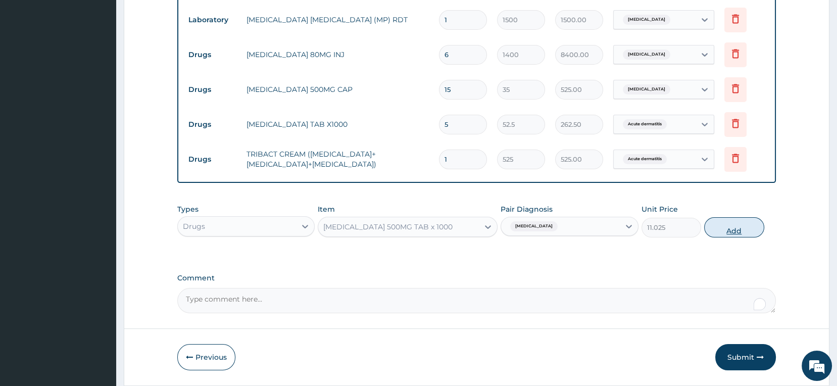
click at [732, 235] on button "Add" at bounding box center [734, 227] width 60 height 20
type input "0"
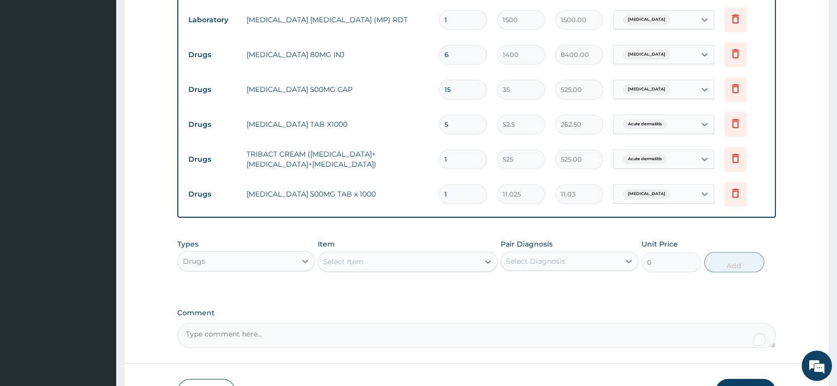
type input "18"
type input "198.45"
type input "17"
type input "187.43"
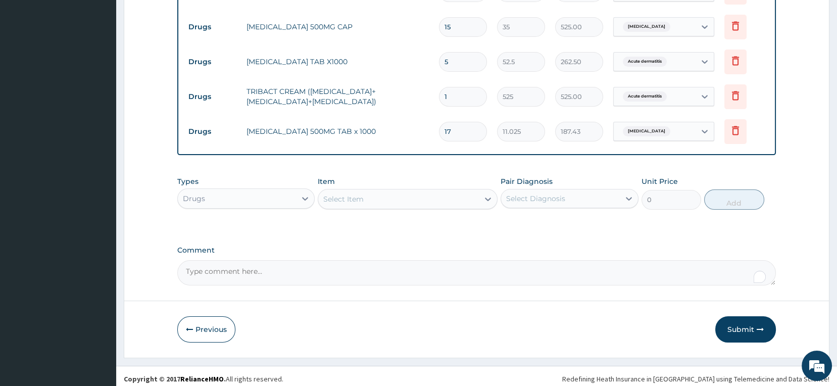
scroll to position [581, 0]
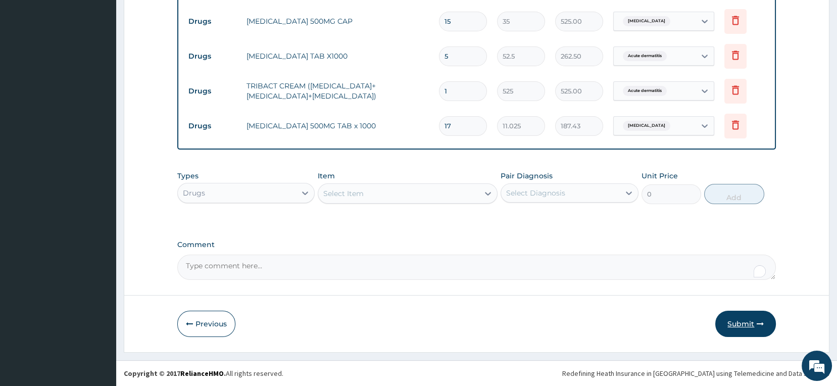
type input "17"
click at [743, 325] on button "Submit" at bounding box center [745, 324] width 61 height 26
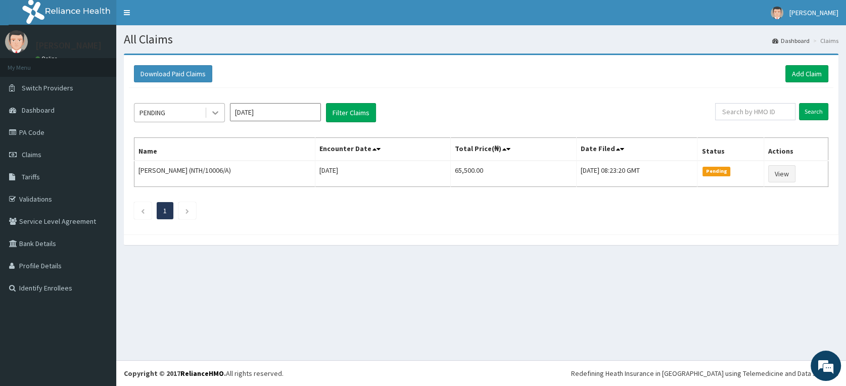
click at [218, 113] on icon at bounding box center [215, 113] width 10 height 10
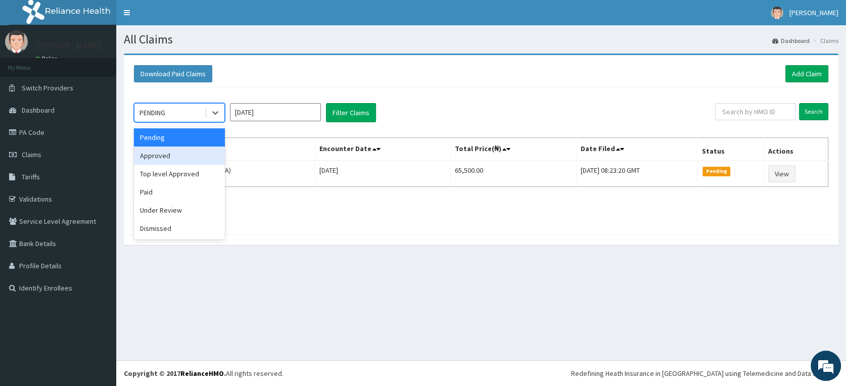
click at [182, 157] on div "Approved" at bounding box center [179, 156] width 91 height 18
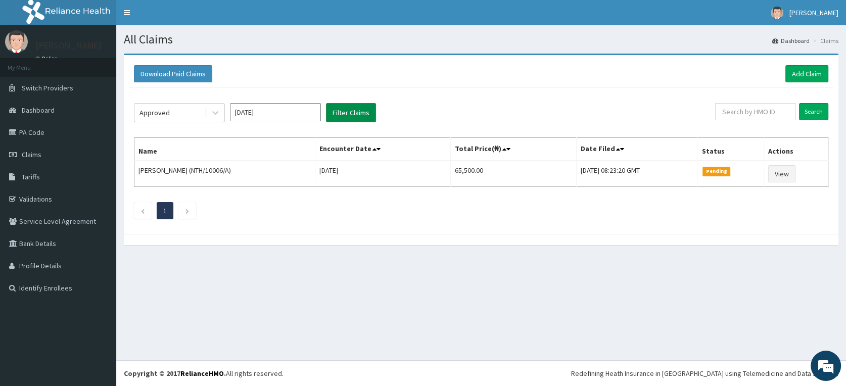
click at [359, 110] on button "Filter Claims" at bounding box center [351, 112] width 50 height 19
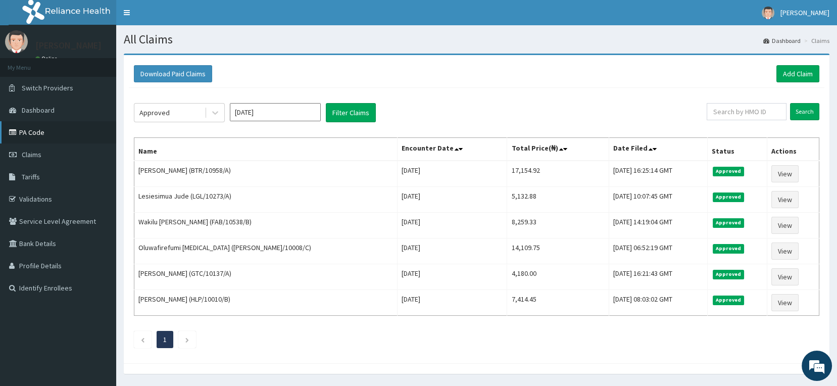
click at [33, 134] on link "PA Code" at bounding box center [58, 132] width 116 height 22
